Goal: Task Accomplishment & Management: Complete application form

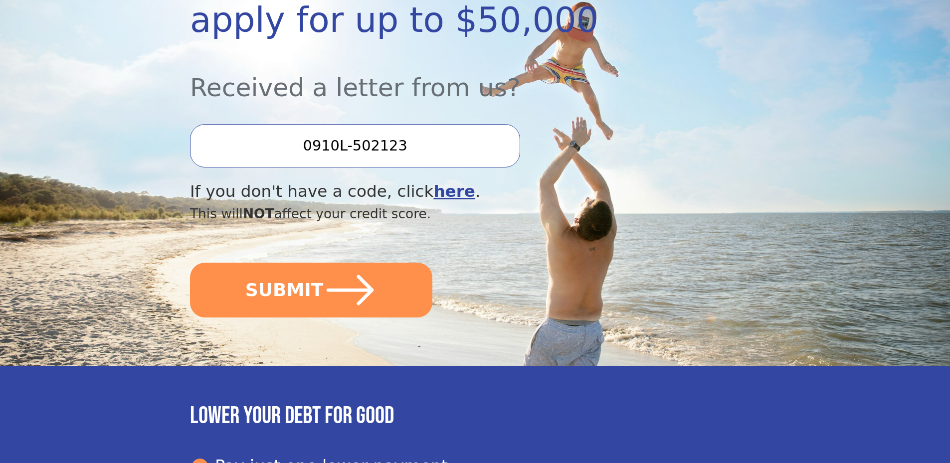
scroll to position [249, 0]
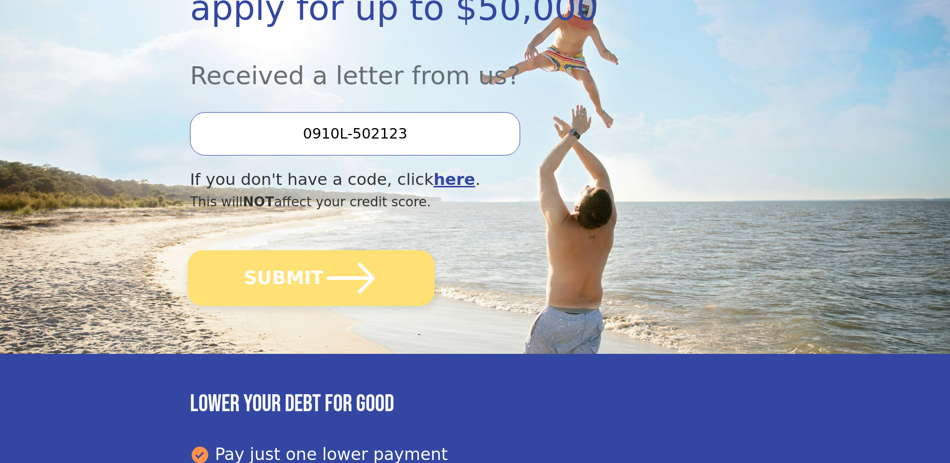
click at [302, 285] on button "SUBMIT" at bounding box center [310, 278] width 247 height 56
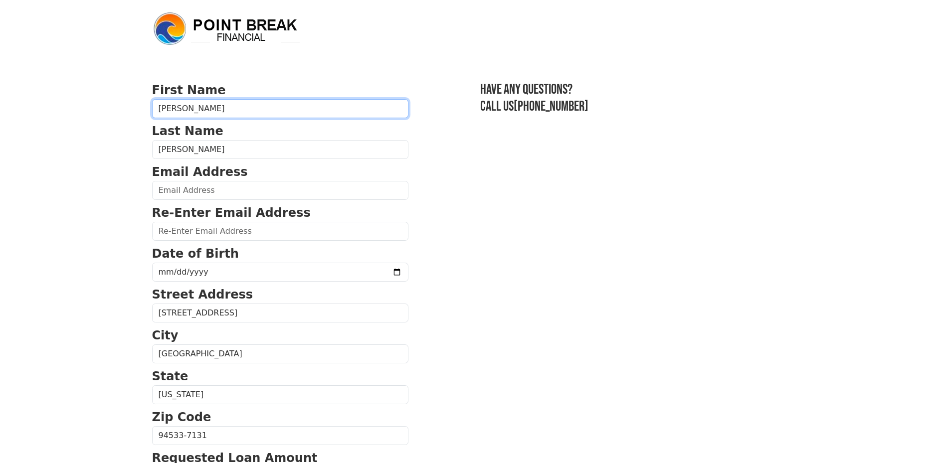
click at [182, 109] on input "Karen-Gail" at bounding box center [280, 108] width 256 height 19
type input "Karen Gail"
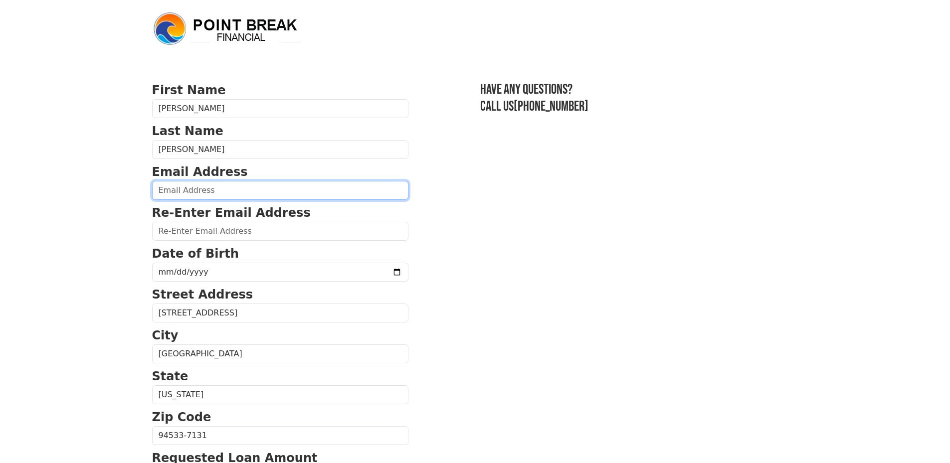
click at [191, 192] on input "email" at bounding box center [280, 190] width 256 height 19
type input "karengailgonzales@gmail.com"
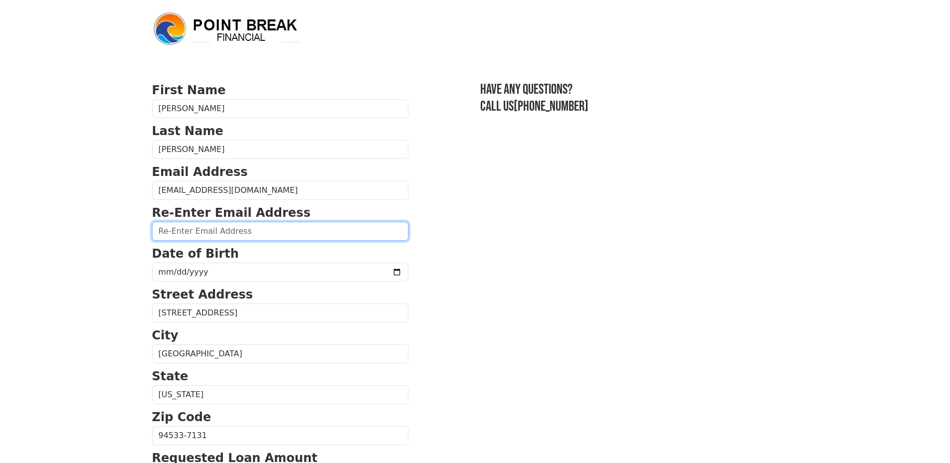
click at [185, 231] on input "email" at bounding box center [280, 231] width 256 height 19
type input "karengailgonzales@gmail.com"
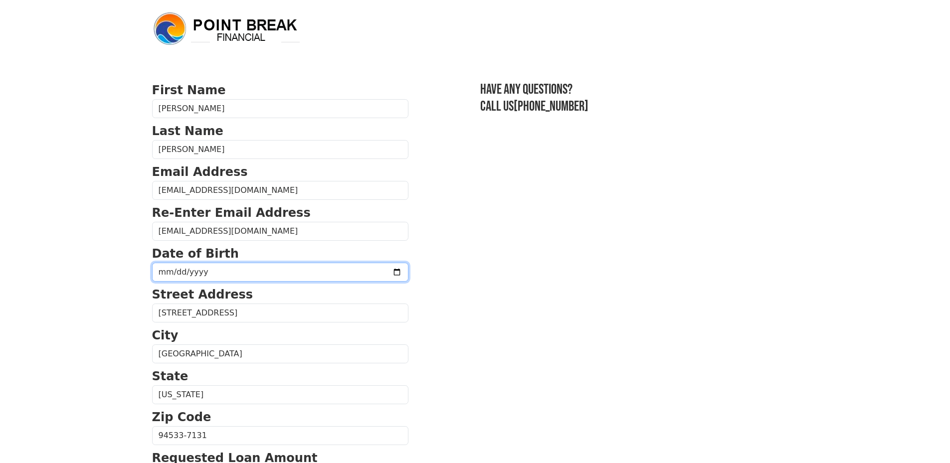
click at [228, 276] on input "date" at bounding box center [280, 272] width 256 height 19
type input "1987-04-22"
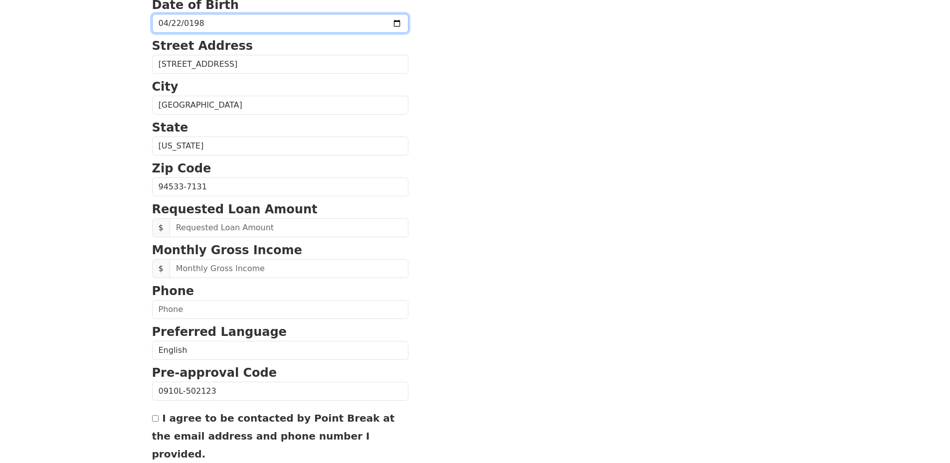
scroll to position [249, 0]
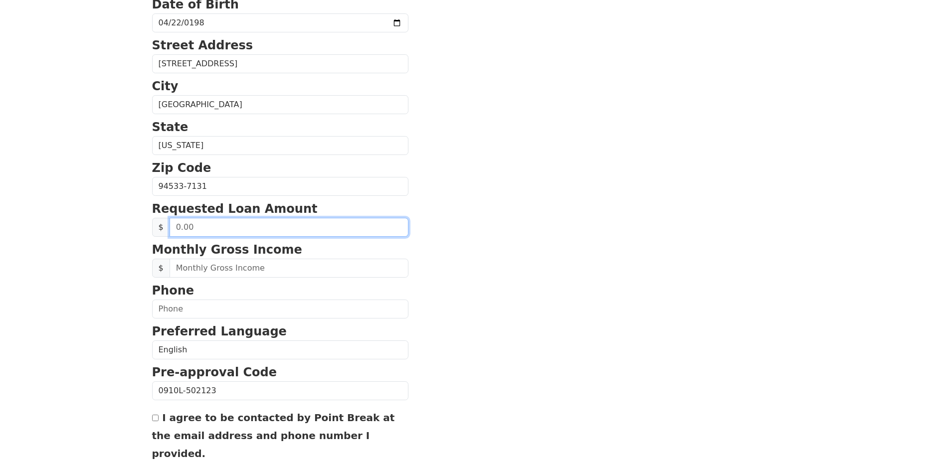
click at [209, 227] on input "text" at bounding box center [288, 227] width 239 height 19
click at [175, 228] on input "text" at bounding box center [288, 227] width 239 height 19
click at [202, 226] on input "text" at bounding box center [288, 227] width 239 height 19
type input "50,000.00"
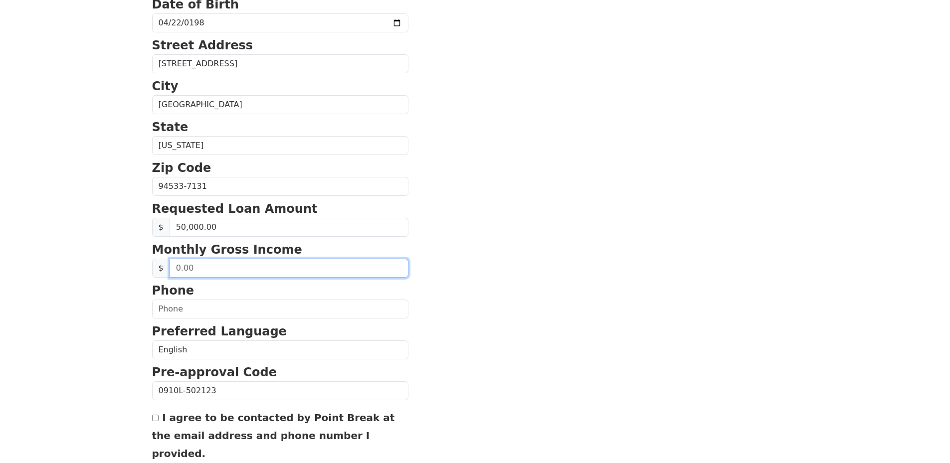
click at [201, 271] on input "text" at bounding box center [288, 268] width 239 height 19
click at [175, 268] on input "text" at bounding box center [288, 268] width 239 height 19
type input "22,000.00"
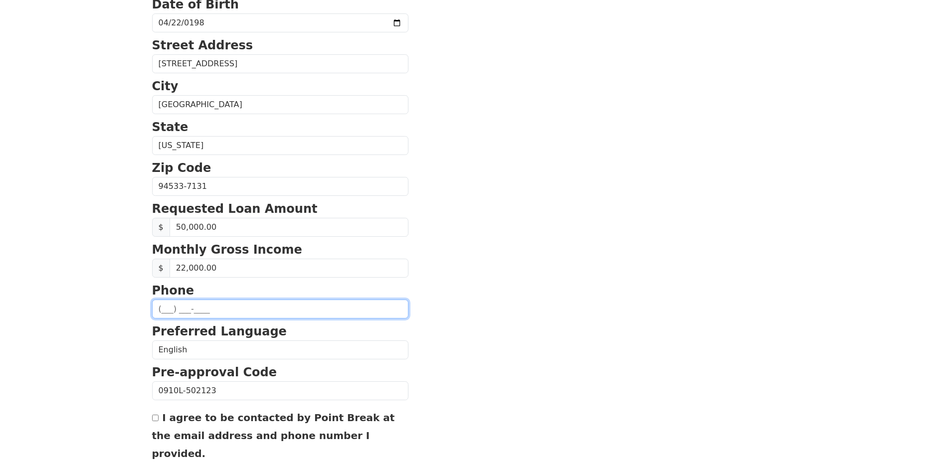
click at [243, 315] on input "text" at bounding box center [280, 309] width 256 height 19
type input "(669) 499-8412"
click at [513, 265] on section "First Name Karen Gail Last Name Gonzales Email Address karengailgonzales@gmail.…" at bounding box center [475, 187] width 646 height 711
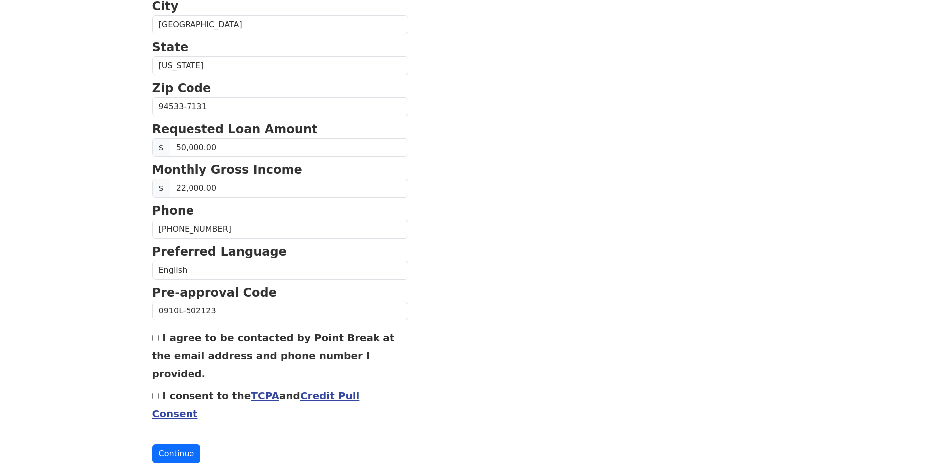
scroll to position [330, 0]
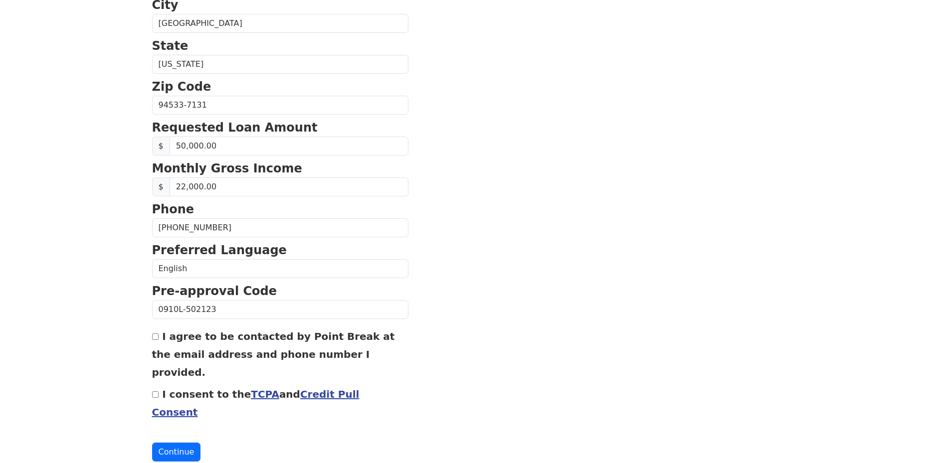
click at [158, 338] on input "I agree to be contacted by Point Break at the email address and phone number I …" at bounding box center [155, 336] width 6 height 6
checkbox input "true"
click at [156, 391] on input "I consent to the TCPA and Credit Pull Consent" at bounding box center [155, 394] width 6 height 6
checkbox input "true"
click at [175, 443] on button "Continue" at bounding box center [176, 452] width 49 height 19
